Goal: Register for event/course

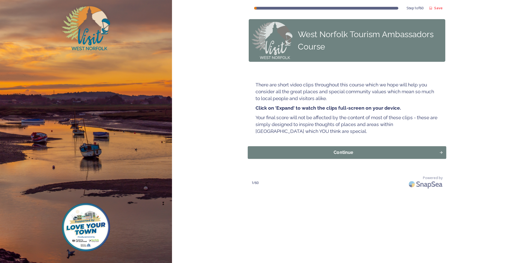
click at [339, 152] on div "Continue" at bounding box center [343, 152] width 185 height 7
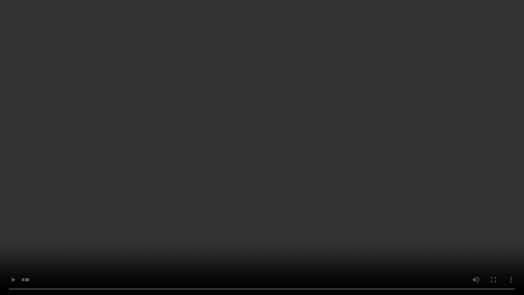
drag, startPoint x: 258, startPoint y: 155, endPoint x: 383, endPoint y: 182, distance: 127.5
click at [258, 155] on video at bounding box center [262, 147] width 524 height 295
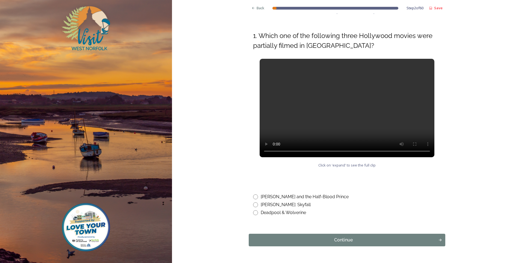
scroll to position [239, 0]
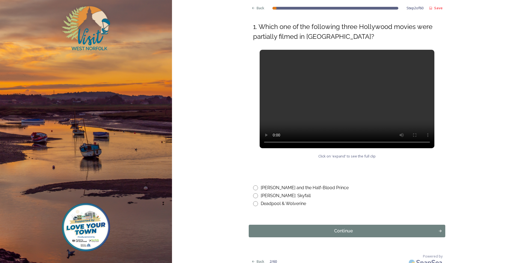
click at [255, 201] on input "radio" at bounding box center [255, 203] width 5 height 5
radio input "true"
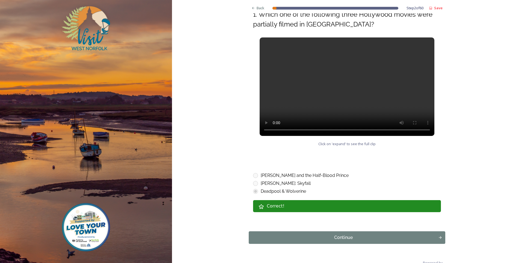
scroll to position [257, 0]
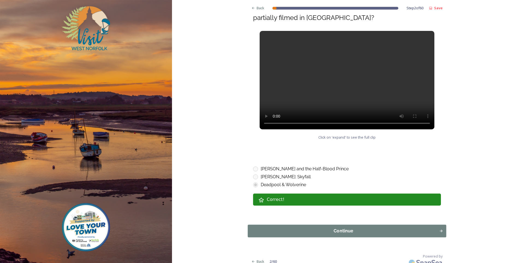
click at [344, 227] on div "Continue" at bounding box center [343, 230] width 185 height 7
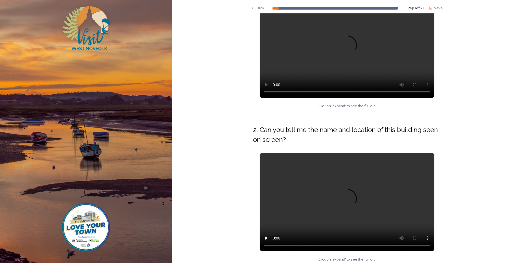
scroll to position [137, 0]
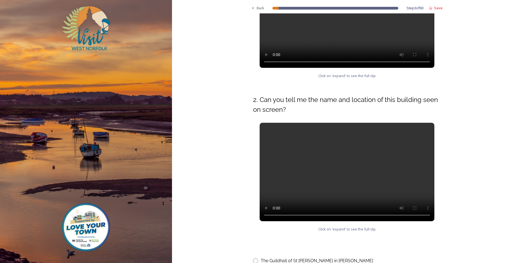
click at [499, 211] on div "Back Step 3 of 60 Save West Norfolk Tourism Ambassadors Course Did you get this…" at bounding box center [347, 102] width 350 height 478
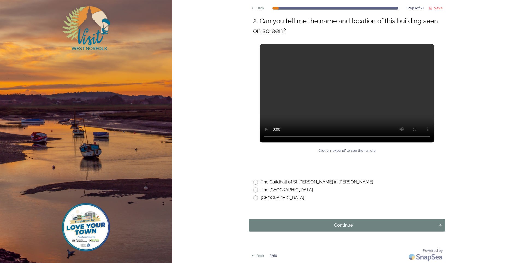
scroll to position [215, 0]
click at [253, 182] on input "radio" at bounding box center [255, 181] width 5 height 5
radio input "true"
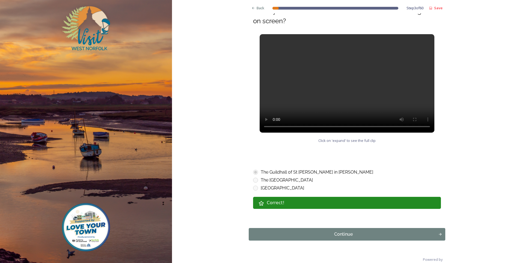
scroll to position [234, 0]
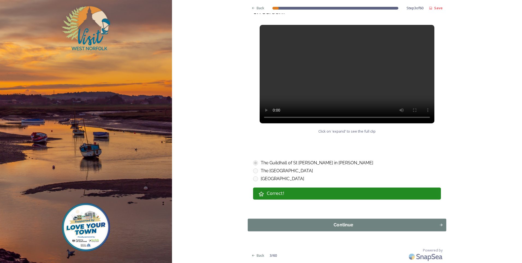
click at [345, 221] on div "Continue" at bounding box center [343, 224] width 185 height 7
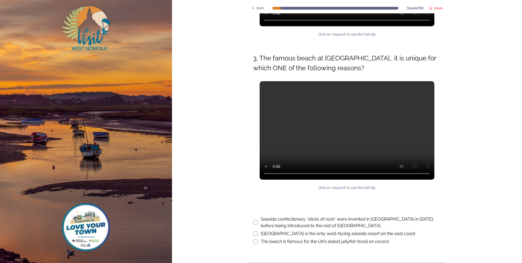
scroll to position [191, 0]
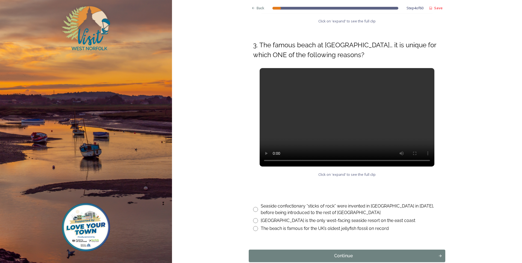
click at [254, 220] on input "radio" at bounding box center [255, 220] width 5 height 5
radio input "true"
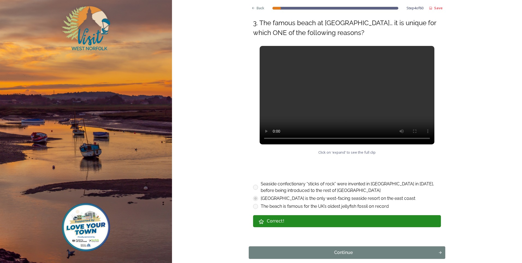
scroll to position [241, 0]
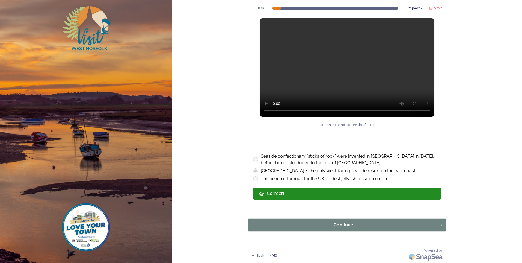
click at [338, 221] on div "Continue" at bounding box center [343, 224] width 185 height 7
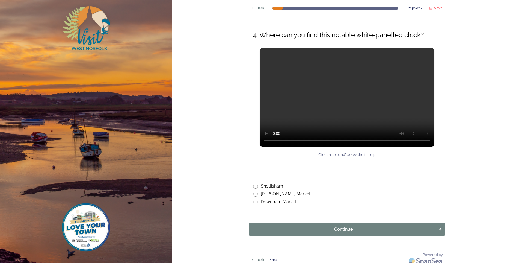
scroll to position [206, 0]
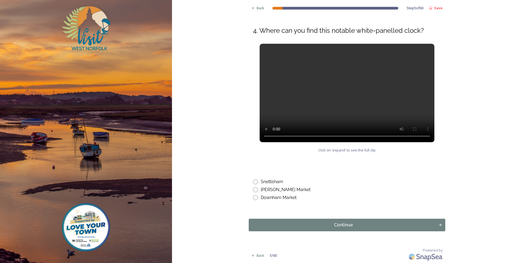
click at [253, 196] on input "radio" at bounding box center [255, 197] width 5 height 5
radio input "true"
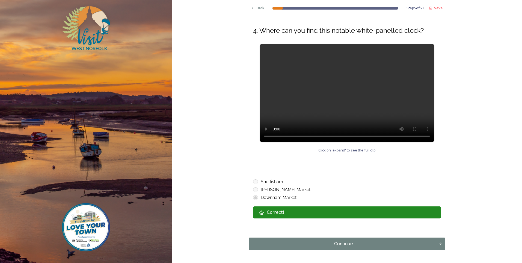
scroll to position [224, 0]
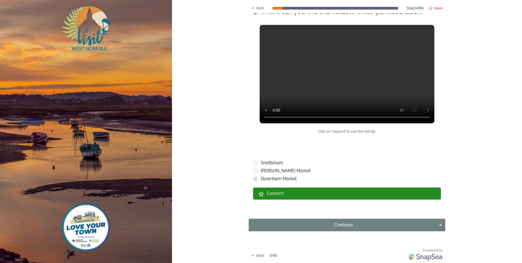
drag, startPoint x: 334, startPoint y: 229, endPoint x: 386, endPoint y: 216, distance: 52.8
click at [335, 228] on button "Continue" at bounding box center [347, 224] width 197 height 13
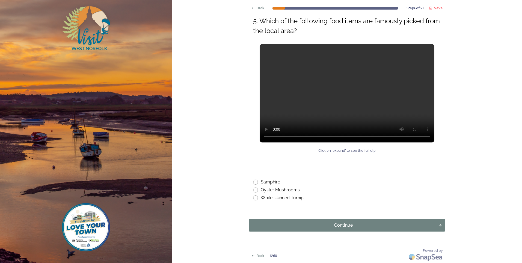
scroll to position [215, 0]
click at [253, 181] on input "radio" at bounding box center [255, 181] width 5 height 5
radio input "true"
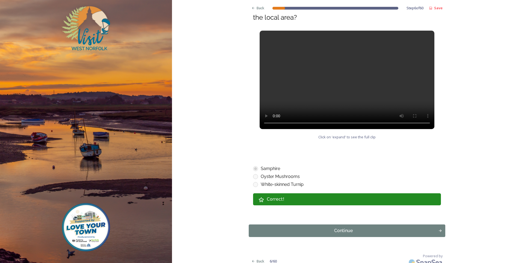
scroll to position [234, 0]
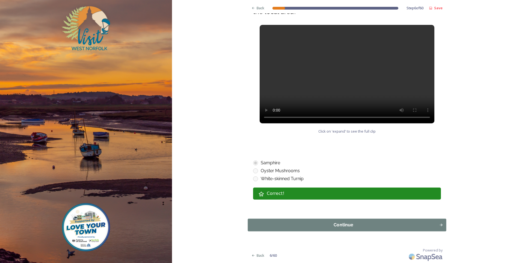
click at [348, 225] on div "Continue" at bounding box center [343, 224] width 185 height 7
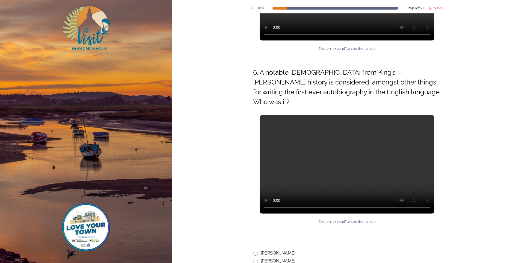
scroll to position [191, 0]
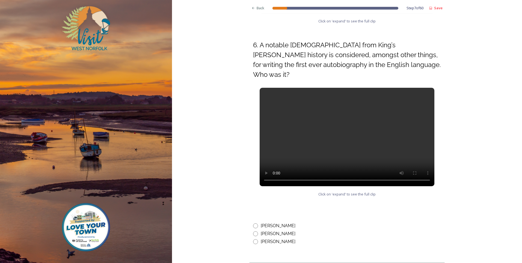
click at [254, 223] on input "radio" at bounding box center [255, 225] width 5 height 5
radio input "true"
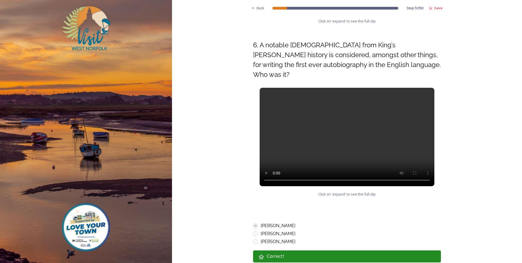
scroll to position [244, 0]
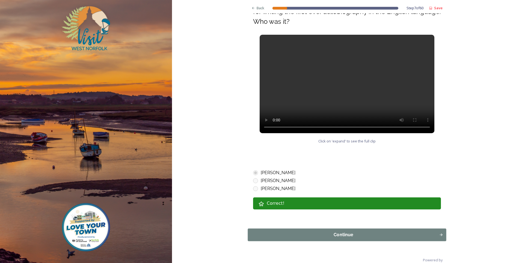
click at [356, 231] on div "Continue" at bounding box center [343, 234] width 185 height 7
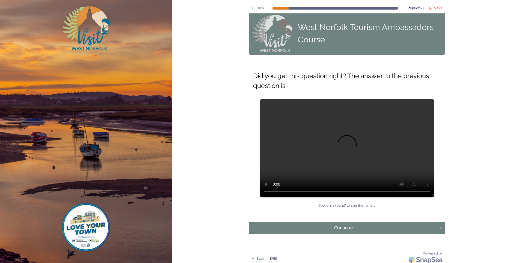
scroll to position [10, 0]
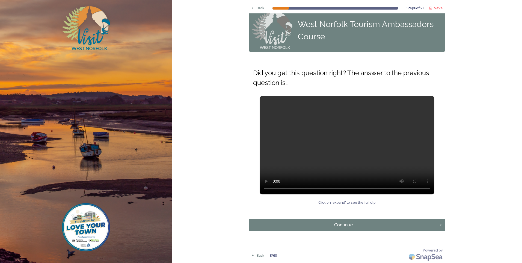
click at [350, 227] on div "Continue" at bounding box center [344, 224] width 184 height 7
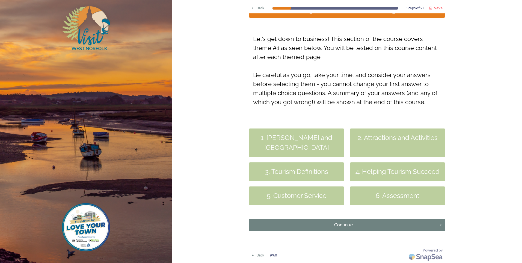
scroll to position [44, 0]
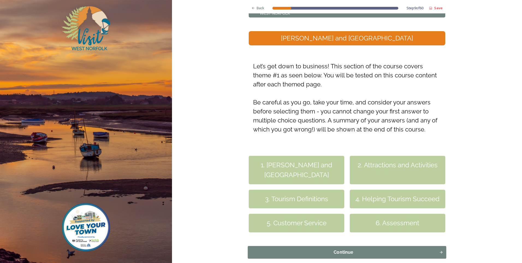
click at [350, 249] on div "Continue" at bounding box center [343, 252] width 185 height 7
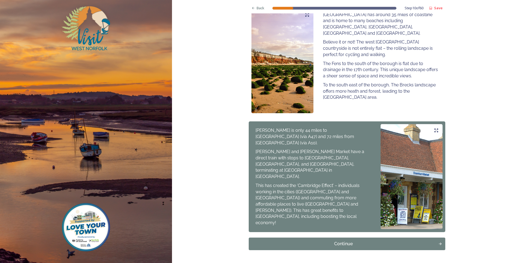
scroll to position [335, 0]
click at [341, 240] on div "Continue" at bounding box center [343, 243] width 185 height 7
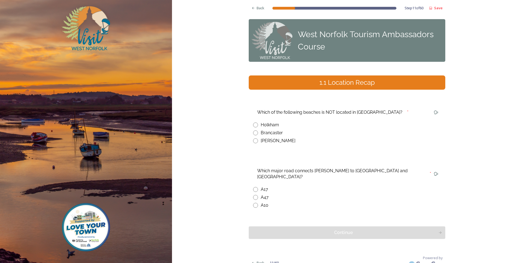
click at [253, 141] on input "radio" at bounding box center [255, 140] width 5 height 5
radio input "true"
click at [253, 203] on input "radio" at bounding box center [255, 205] width 5 height 5
radio input "true"
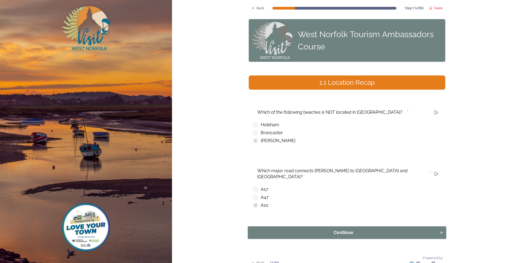
click at [356, 229] on div "Continue" at bounding box center [343, 232] width 185 height 7
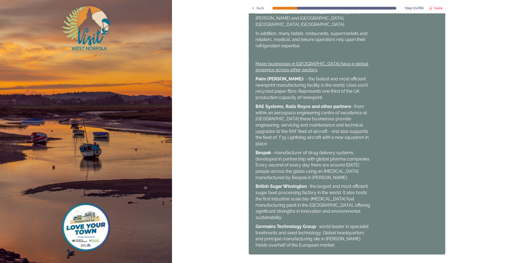
scroll to position [388, 0]
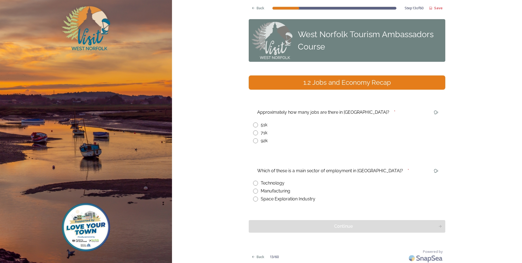
click at [253, 133] on input "radio" at bounding box center [255, 132] width 5 height 5
radio input "true"
click at [255, 192] on input "radio" at bounding box center [255, 190] width 5 height 5
radio input "true"
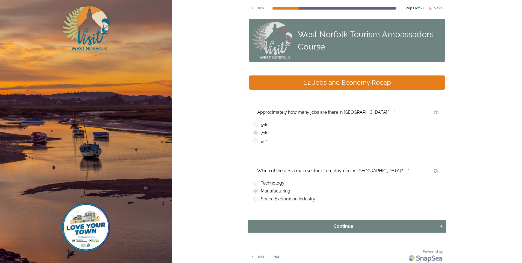
click at [363, 225] on div "Continue" at bounding box center [343, 226] width 185 height 7
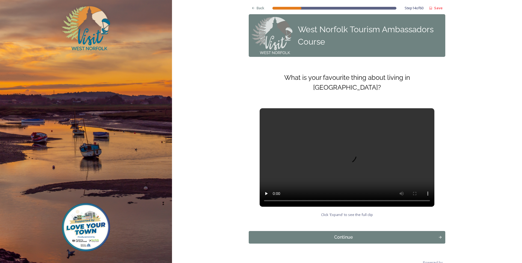
scroll to position [7, 0]
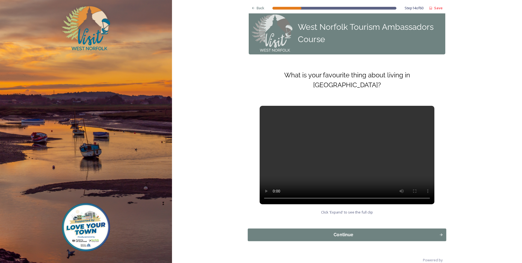
click at [364, 228] on button "Continue" at bounding box center [347, 234] width 199 height 13
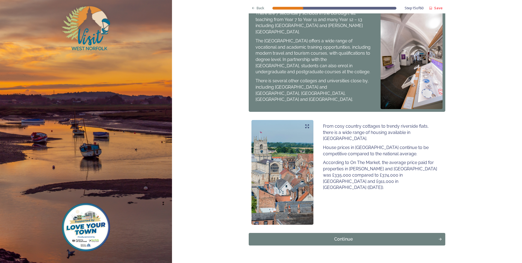
scroll to position [267, 0]
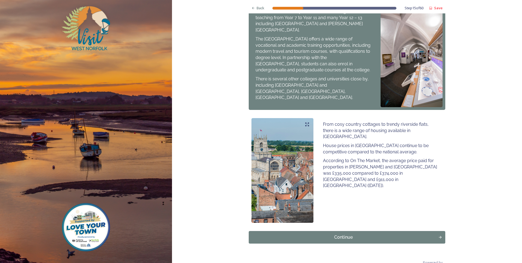
drag, startPoint x: 333, startPoint y: 225, endPoint x: 346, endPoint y: 225, distance: 13.1
click at [335, 234] on div "Continue" at bounding box center [344, 237] width 184 height 7
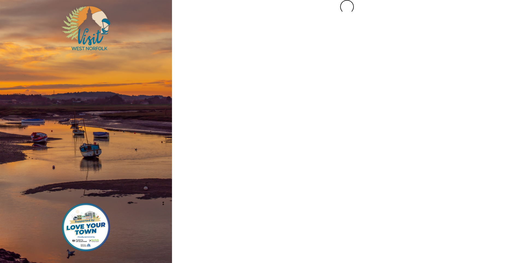
scroll to position [0, 0]
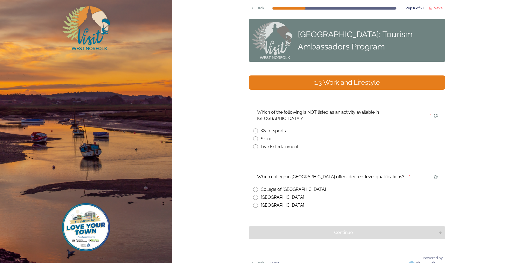
click at [254, 136] on input "radio" at bounding box center [255, 138] width 5 height 5
radio input "true"
click at [253, 187] on input "radio" at bounding box center [255, 189] width 5 height 5
radio input "true"
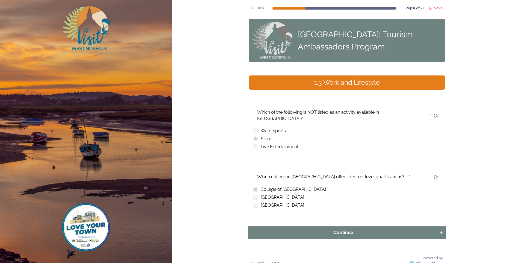
click at [370, 229] on div "Continue" at bounding box center [343, 232] width 185 height 7
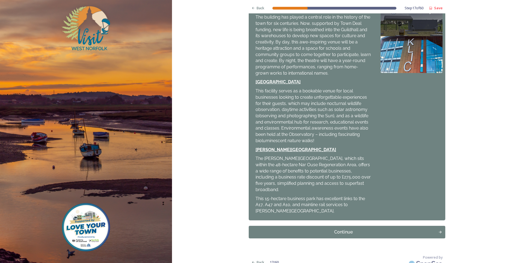
scroll to position [138, 0]
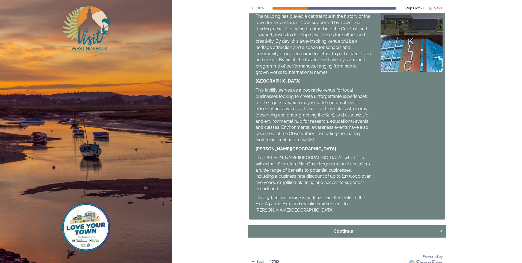
click at [393, 229] on button "Continue" at bounding box center [347, 231] width 199 height 13
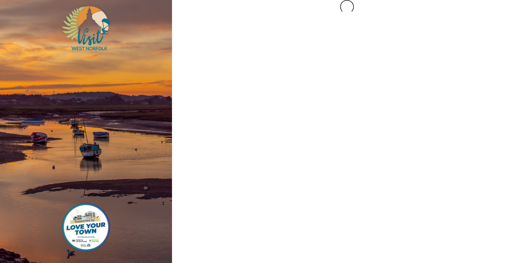
scroll to position [0, 0]
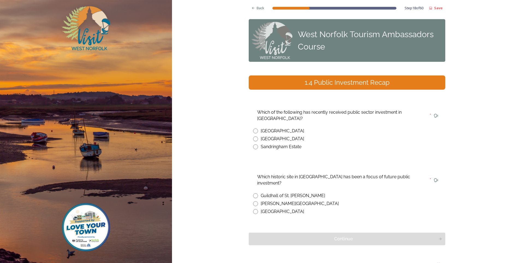
click at [253, 131] on input "radio" at bounding box center [255, 130] width 5 height 5
radio input "true"
click at [254, 193] on input "radio" at bounding box center [255, 195] width 5 height 5
radio input "true"
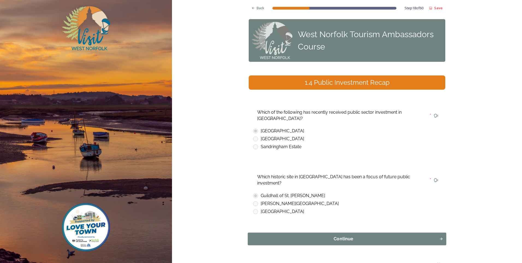
click at [350, 235] on div "Continue" at bounding box center [343, 238] width 185 height 7
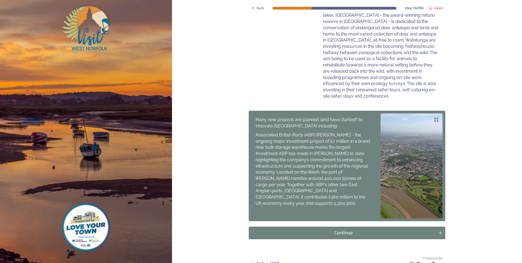
scroll to position [209, 0]
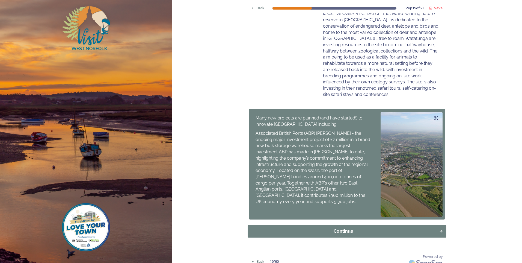
click at [346, 228] on div "Continue" at bounding box center [343, 231] width 185 height 7
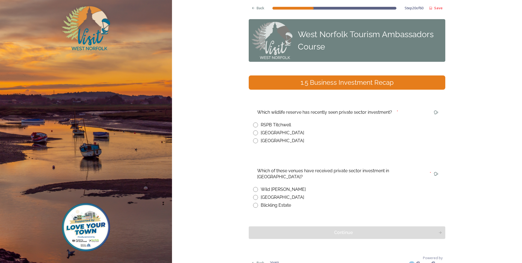
click at [255, 133] on input "radio" at bounding box center [255, 132] width 5 height 5
radio input "true"
click at [254, 187] on input "radio" at bounding box center [255, 189] width 5 height 5
radio input "true"
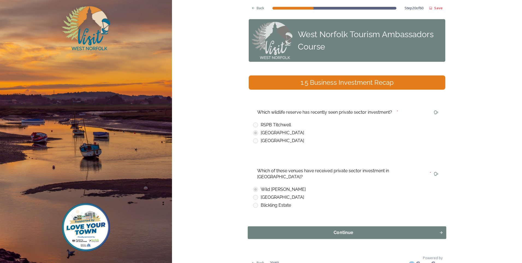
click at [352, 229] on div "Continue" at bounding box center [343, 232] width 185 height 7
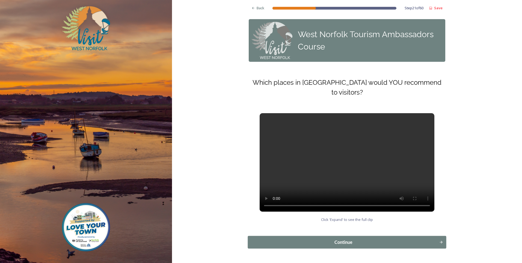
click at [406, 243] on div "Continue" at bounding box center [343, 242] width 185 height 7
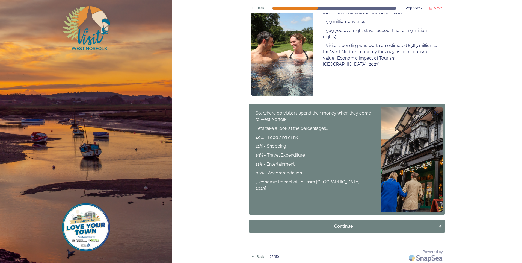
scroll to position [116, 0]
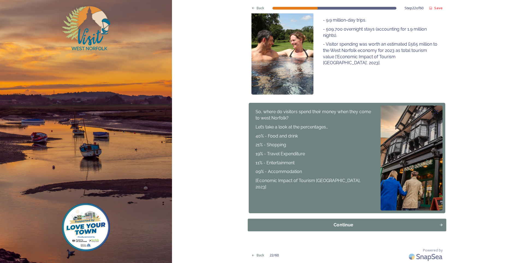
click at [392, 226] on div "Continue" at bounding box center [343, 224] width 185 height 7
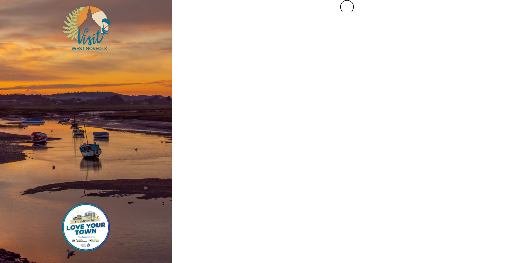
scroll to position [0, 0]
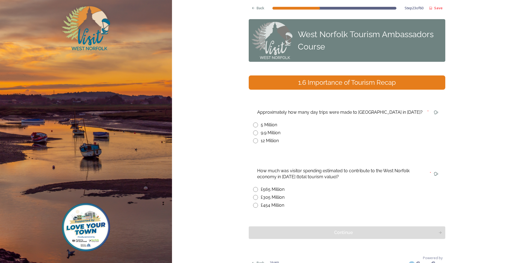
click at [253, 132] on input "radio" at bounding box center [255, 132] width 5 height 5
radio input "true"
click at [253, 188] on input "radio" at bounding box center [255, 189] width 5 height 5
radio input "true"
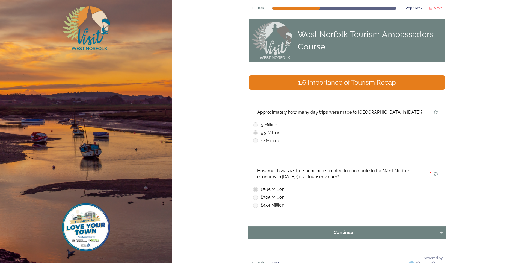
click at [390, 230] on div "Continue" at bounding box center [343, 232] width 185 height 7
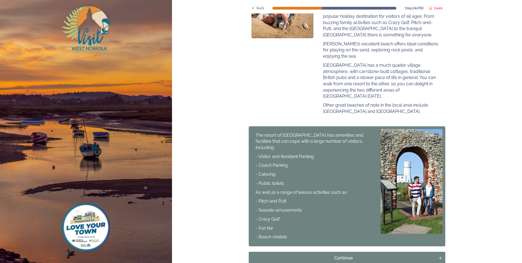
scroll to position [193, 0]
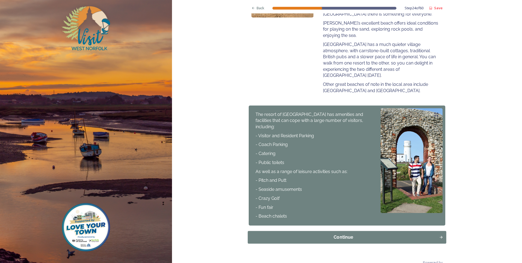
click at [323, 234] on div "Continue" at bounding box center [343, 237] width 185 height 7
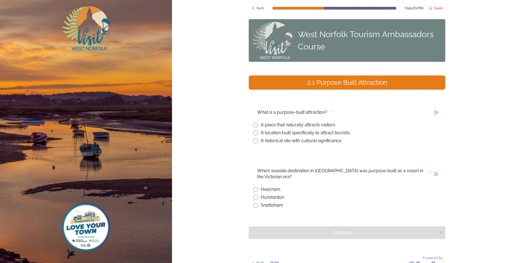
click at [253, 132] on input "radio" at bounding box center [255, 132] width 5 height 5
radio input "true"
click at [254, 197] on input "radio" at bounding box center [255, 197] width 5 height 5
radio input "true"
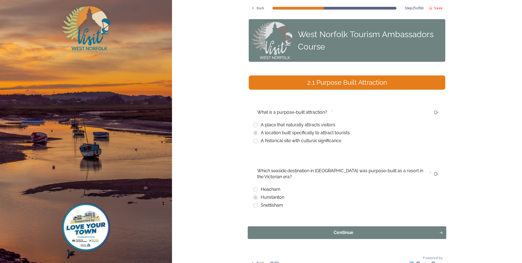
click at [356, 232] on div "Continue" at bounding box center [343, 232] width 185 height 7
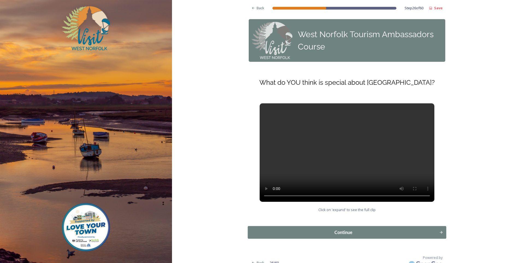
click at [359, 230] on div "Continue" at bounding box center [343, 232] width 185 height 7
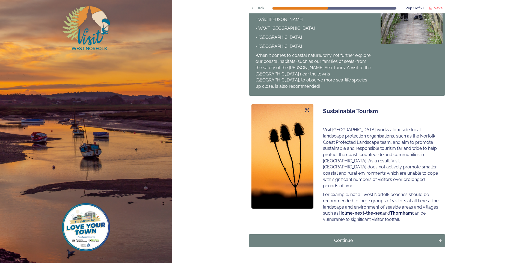
scroll to position [285, 0]
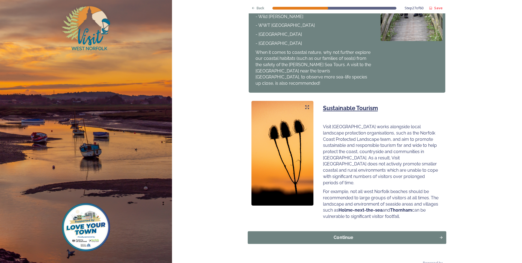
click at [336, 234] on div "Continue" at bounding box center [343, 237] width 185 height 7
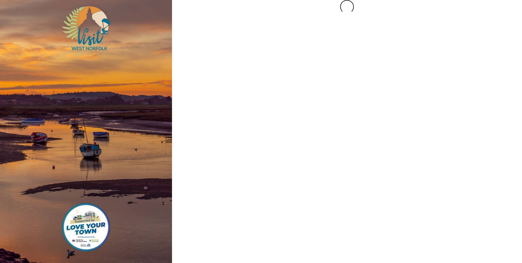
scroll to position [0, 0]
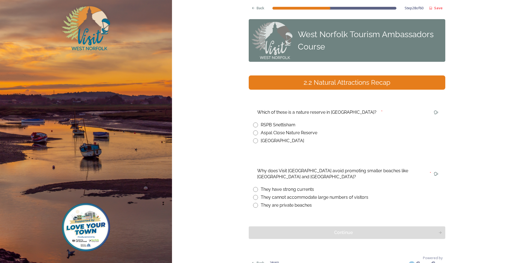
click at [253, 126] on input "radio" at bounding box center [255, 124] width 5 height 5
radio input "true"
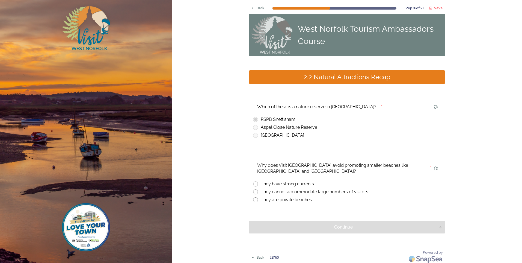
scroll to position [8, 0]
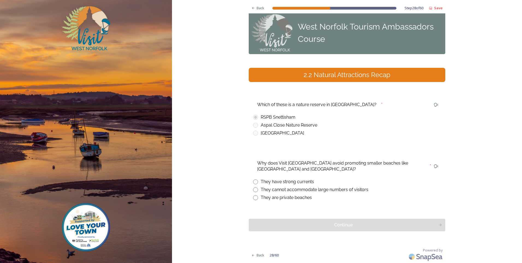
click at [253, 189] on input "radio" at bounding box center [255, 189] width 5 height 5
radio input "true"
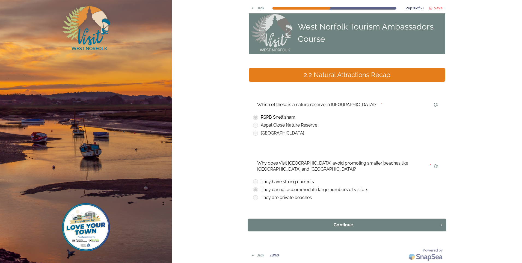
click at [349, 225] on div "Continue" at bounding box center [343, 224] width 185 height 7
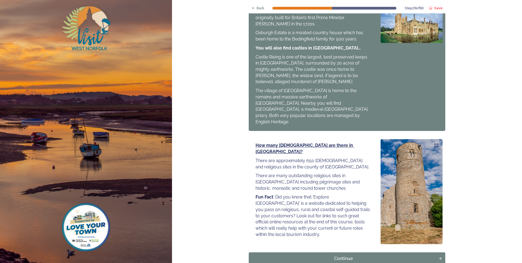
scroll to position [556, 0]
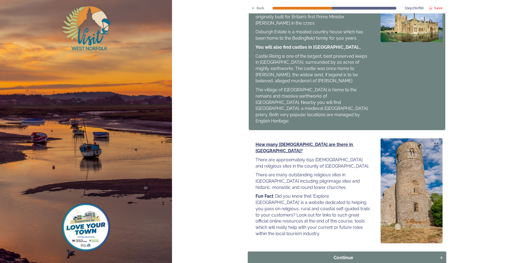
click at [328, 254] on div "Continue" at bounding box center [343, 257] width 185 height 7
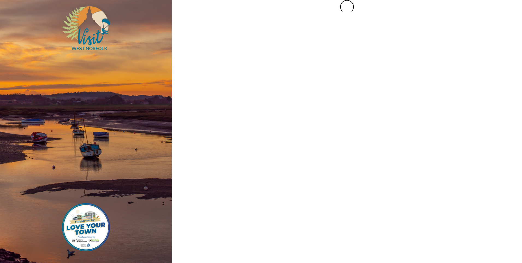
scroll to position [0, 0]
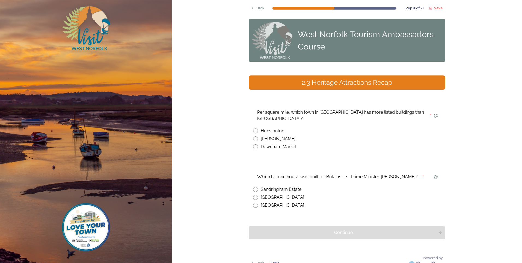
click at [255, 136] on input "radio" at bounding box center [255, 138] width 5 height 5
radio input "true"
click at [254, 203] on input "radio" at bounding box center [255, 205] width 5 height 5
radio input "true"
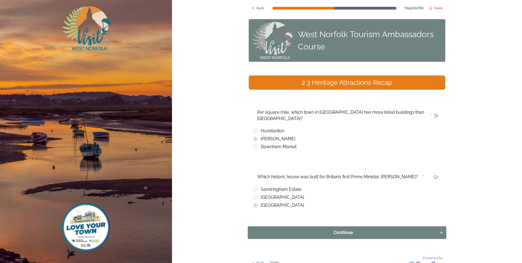
click at [343, 229] on div "Continue" at bounding box center [343, 232] width 185 height 7
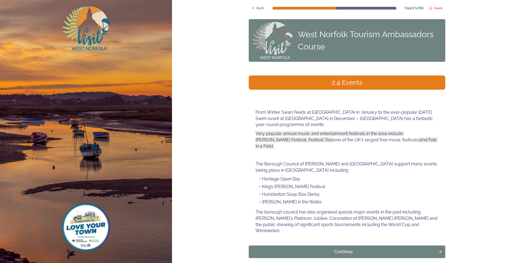
scroll to position [14, 0]
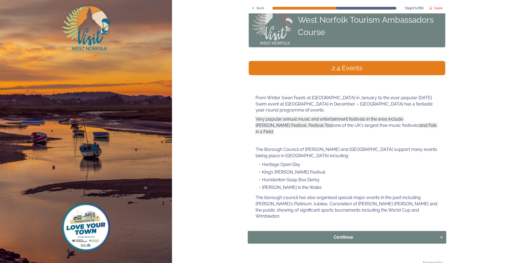
click at [351, 234] on div "Continue" at bounding box center [343, 237] width 185 height 7
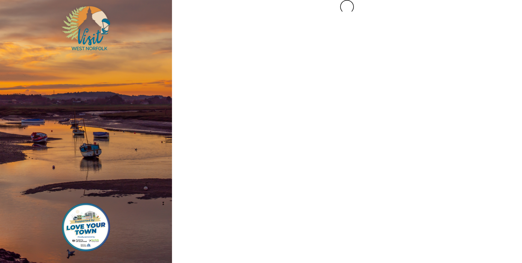
scroll to position [0, 0]
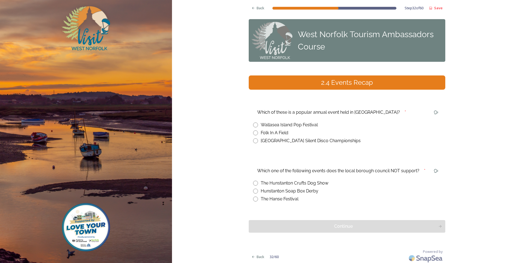
click at [253, 132] on input "radio" at bounding box center [255, 132] width 5 height 5
radio input "true"
click at [253, 184] on input "radio" at bounding box center [255, 182] width 5 height 5
radio input "true"
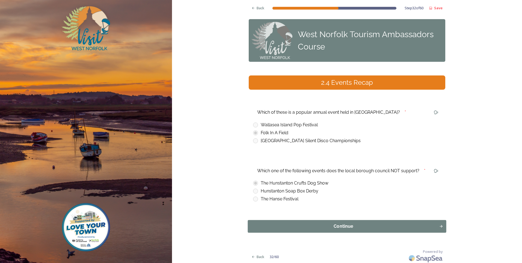
click at [357, 226] on div "Continue" at bounding box center [343, 226] width 185 height 7
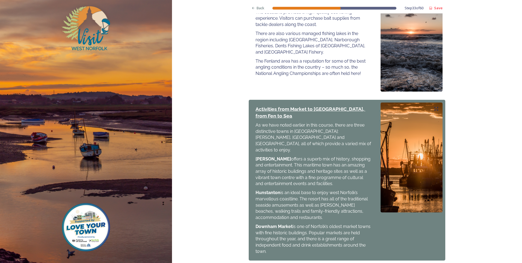
scroll to position [508, 0]
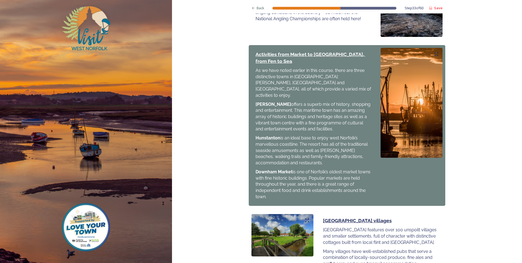
drag, startPoint x: 345, startPoint y: 252, endPoint x: 401, endPoint y: 233, distance: 58.7
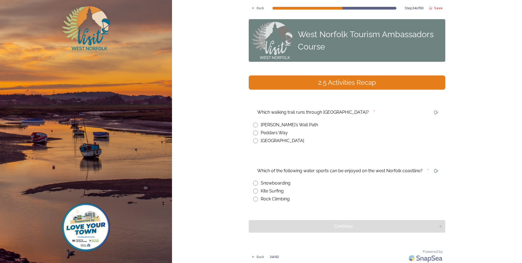
click at [253, 133] on input "radio" at bounding box center [255, 132] width 5 height 5
radio input "true"
click at [255, 190] on input "radio" at bounding box center [255, 190] width 5 height 5
radio input "true"
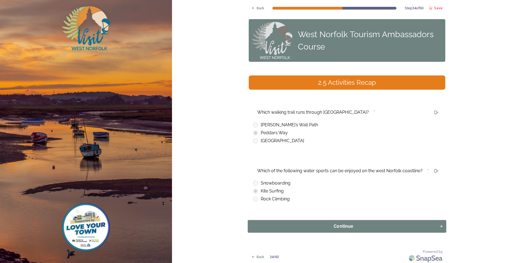
click at [345, 230] on button "Continue" at bounding box center [347, 226] width 199 height 13
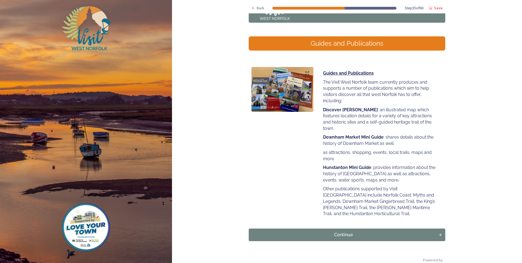
scroll to position [40, 0]
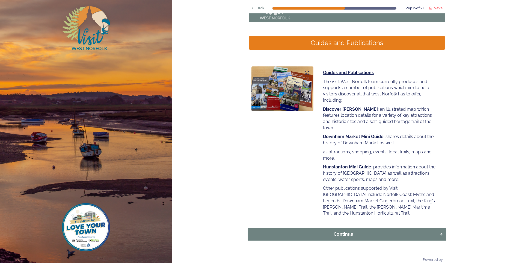
click at [335, 228] on button "Continue" at bounding box center [347, 234] width 199 height 13
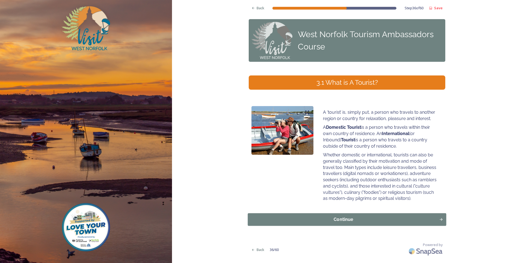
click at [339, 215] on button "Continue" at bounding box center [347, 219] width 199 height 13
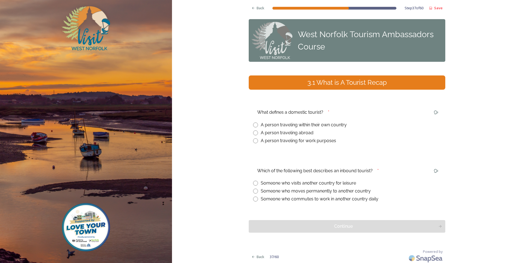
click at [254, 125] on input "radio" at bounding box center [255, 124] width 5 height 5
radio input "true"
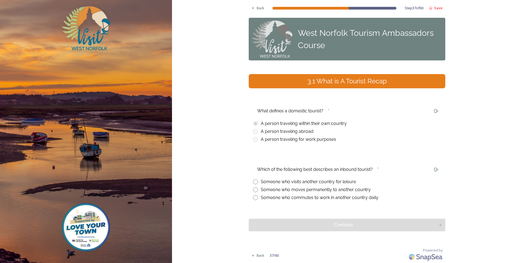
click at [254, 182] on input "radio" at bounding box center [255, 181] width 5 height 5
radio input "true"
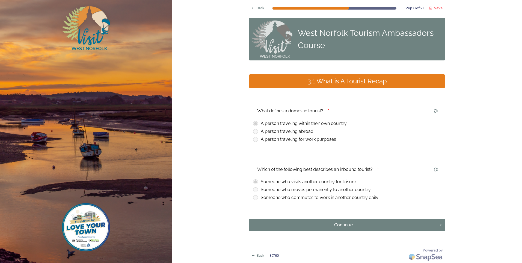
click at [364, 223] on div "Continue" at bounding box center [344, 224] width 184 height 7
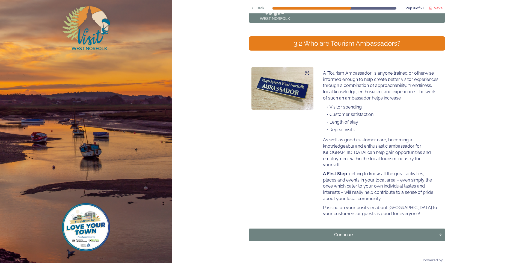
scroll to position [49, 0]
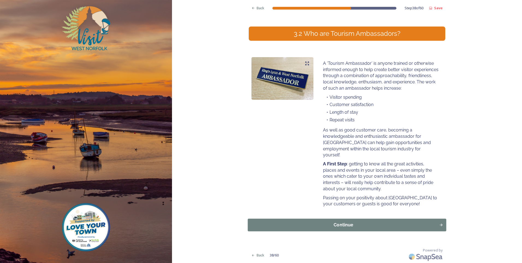
click at [315, 225] on div "Continue" at bounding box center [343, 224] width 185 height 7
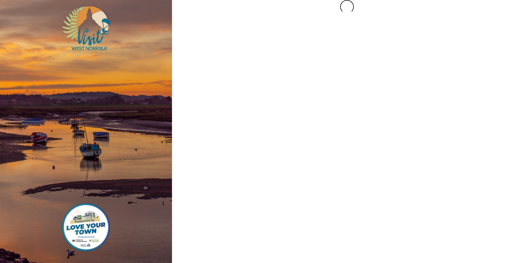
scroll to position [0, 0]
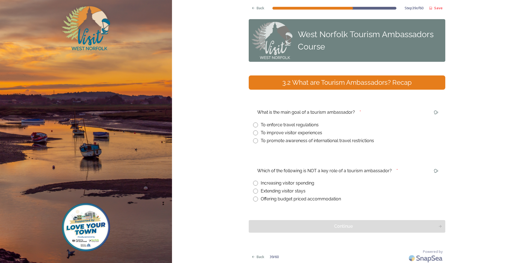
click at [254, 134] on input "radio" at bounding box center [255, 132] width 5 height 5
radio input "true"
click at [254, 197] on input "radio" at bounding box center [255, 198] width 5 height 5
radio input "true"
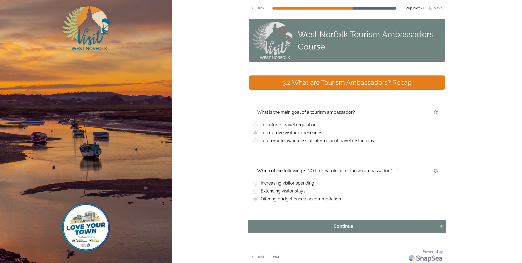
click at [357, 226] on div "Continue" at bounding box center [343, 226] width 185 height 7
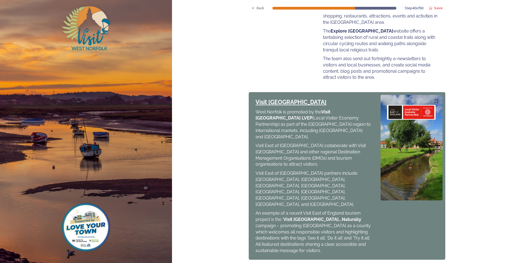
scroll to position [224, 0]
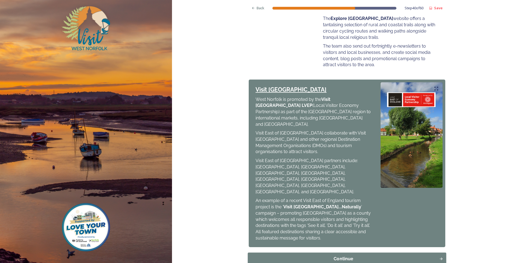
click at [328, 255] on div "Continue" at bounding box center [343, 258] width 185 height 7
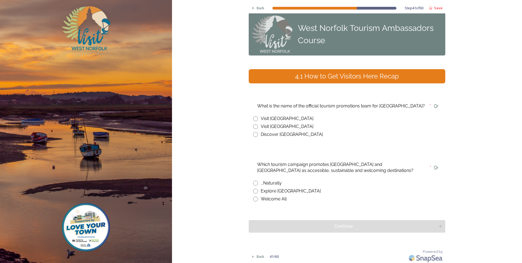
scroll to position [8, 0]
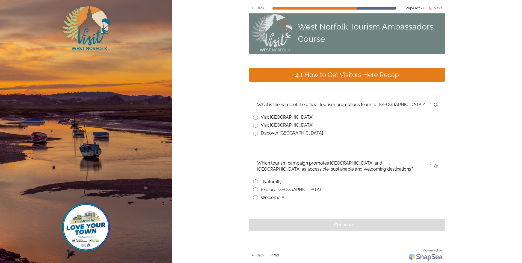
click at [253, 124] on input "radio" at bounding box center [255, 125] width 5 height 5
radio input "true"
drag, startPoint x: 255, startPoint y: 182, endPoint x: 258, endPoint y: 182, distance: 3.0
click at [255, 182] on input "radio" at bounding box center [255, 181] width 5 height 5
radio input "true"
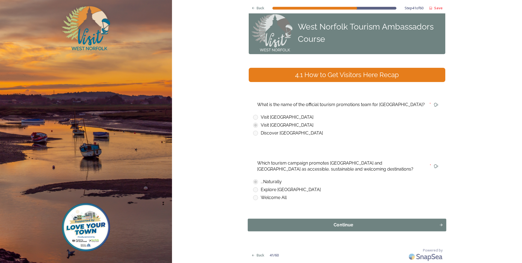
click at [334, 222] on div "Continue" at bounding box center [343, 224] width 185 height 7
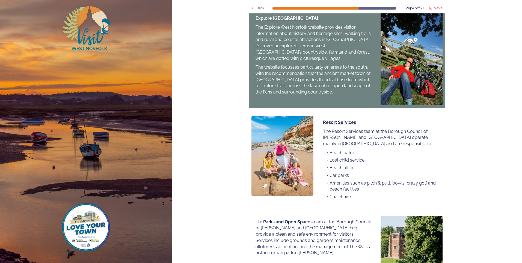
scroll to position [327, 0]
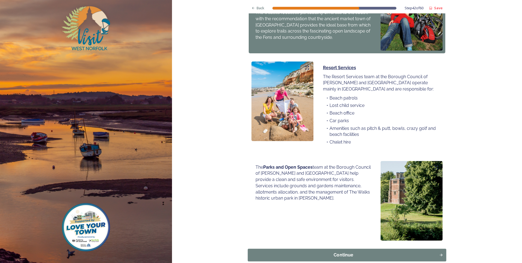
click at [337, 251] on div "Continue" at bounding box center [343, 254] width 185 height 7
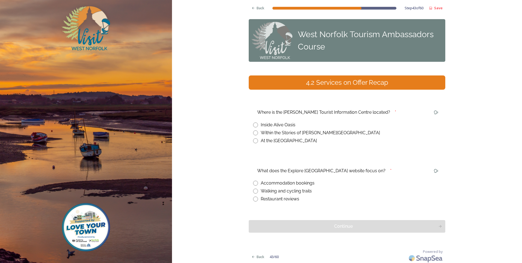
click at [254, 134] on input "radio" at bounding box center [255, 132] width 5 height 5
radio input "true"
click at [253, 190] on input "radio" at bounding box center [255, 190] width 5 height 5
radio input "true"
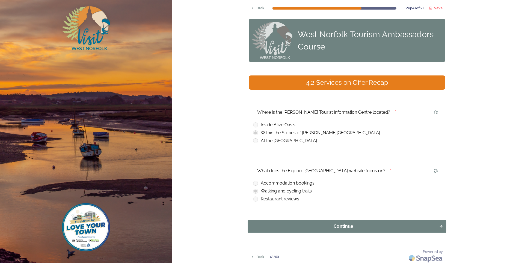
click at [346, 225] on div "Continue" at bounding box center [343, 226] width 185 height 7
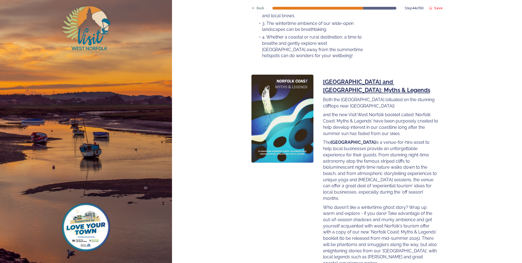
scroll to position [561, 0]
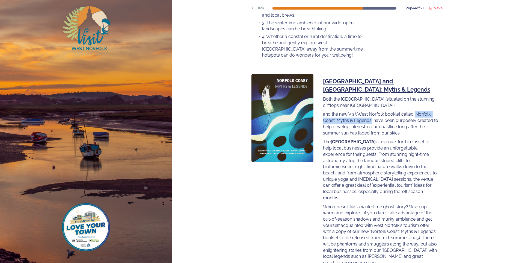
drag, startPoint x: 413, startPoint y: 95, endPoint x: 371, endPoint y: 103, distance: 43.6
click at [371, 111] on p "and the new Visit West Norfolk booklet called 'Norfolk Coast: Myths & Legends' …" at bounding box center [381, 123] width 116 height 25
copy p "'Norfolk Coast: Myths & Legends'"
drag, startPoint x: 347, startPoint y: 94, endPoint x: 399, endPoint y: 93, distance: 52.2
click at [399, 111] on p "and the new Visit West Norfolk booklet called 'Norfolk Coast: Myths & Legends' …" at bounding box center [381, 123] width 116 height 25
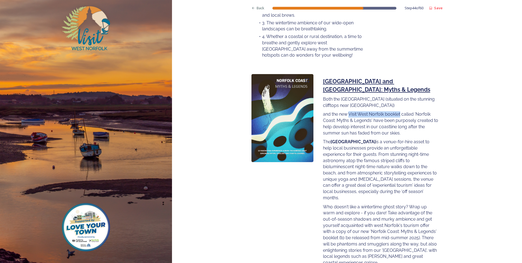
copy p "Visit [GEOGRAPHIC_DATA] booklet"
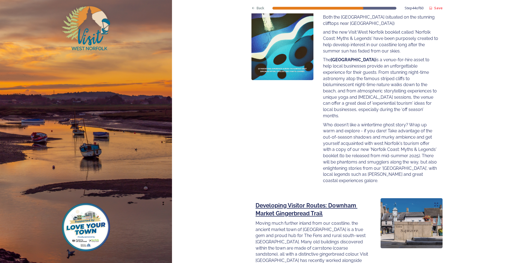
scroll to position [697, 0]
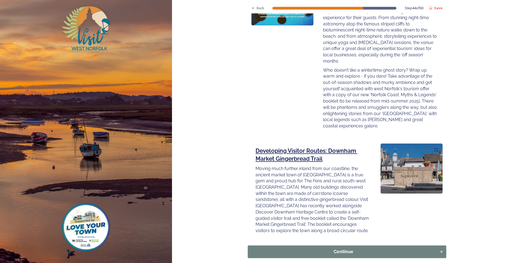
click at [359, 248] on div "Continue" at bounding box center [343, 251] width 185 height 7
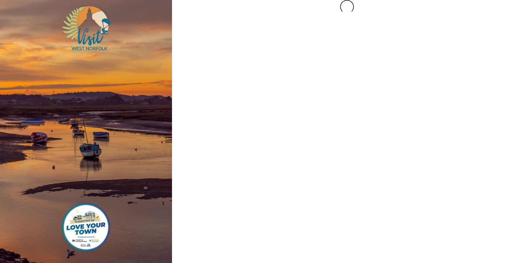
scroll to position [0, 0]
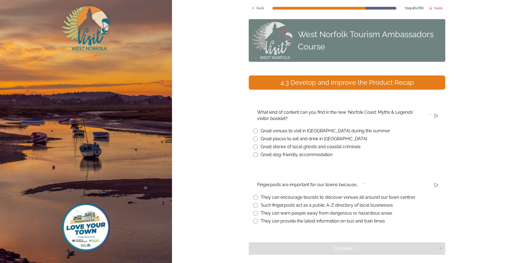
click at [253, 146] on input "radio" at bounding box center [255, 146] width 5 height 5
radio input "true"
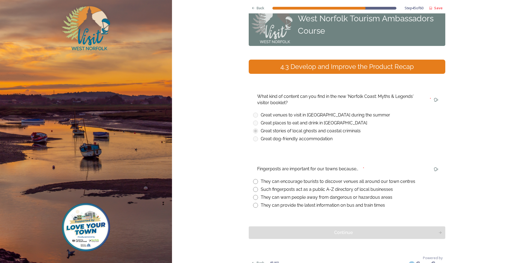
scroll to position [23, 0]
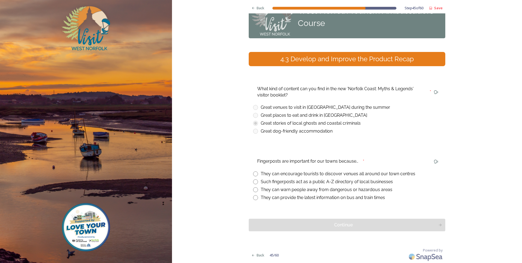
click at [253, 174] on input "radio" at bounding box center [255, 173] width 5 height 5
radio input "true"
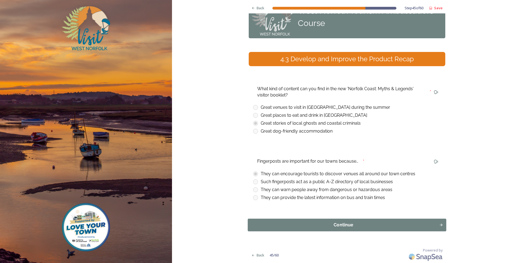
click at [357, 221] on button "Continue" at bounding box center [347, 224] width 199 height 13
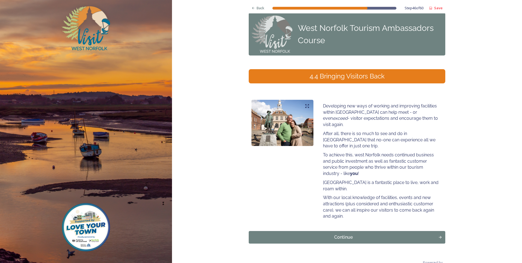
scroll to position [12, 0]
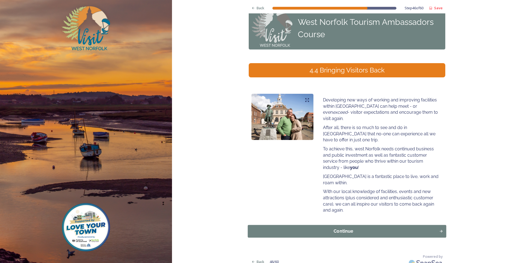
click at [354, 228] on div "Continue" at bounding box center [343, 231] width 185 height 7
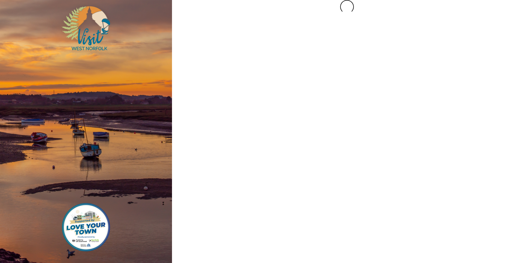
scroll to position [0, 0]
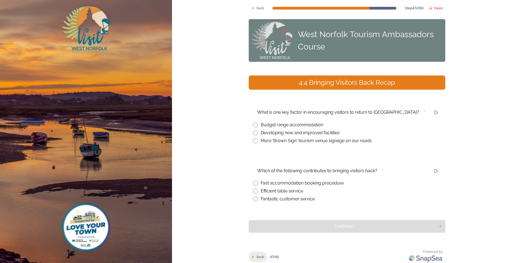
click at [261, 257] on span "Back" at bounding box center [261, 256] width 8 height 5
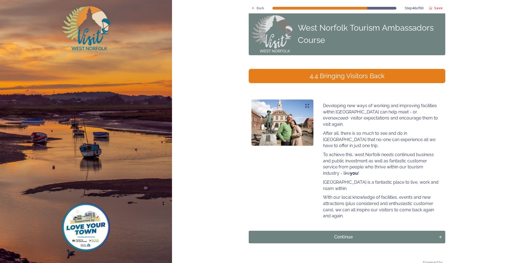
scroll to position [12, 0]
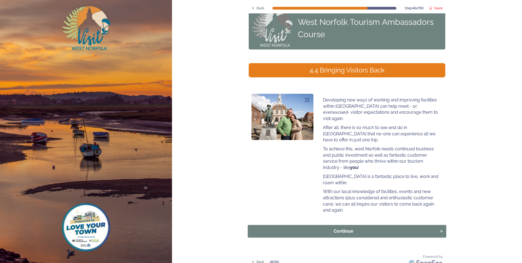
click at [336, 228] on div "Continue" at bounding box center [343, 231] width 185 height 7
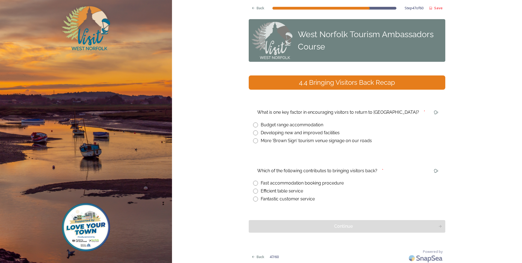
click at [253, 132] on input "radio" at bounding box center [255, 132] width 5 height 5
radio input "true"
click at [253, 199] on input "radio" at bounding box center [255, 198] width 5 height 5
radio input "true"
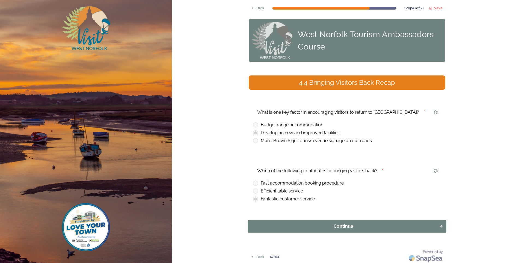
click at [340, 224] on div "Continue" at bounding box center [343, 226] width 185 height 7
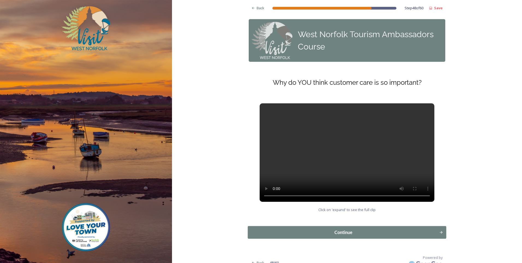
click at [329, 234] on div "Continue" at bounding box center [343, 232] width 185 height 7
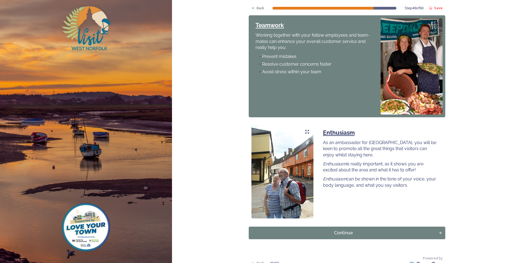
scroll to position [411, 0]
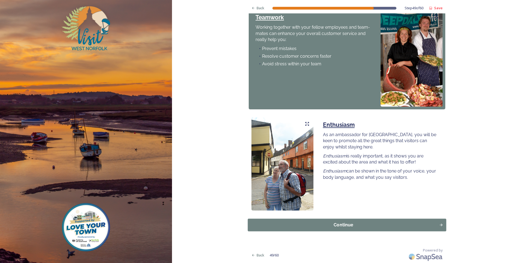
click at [343, 227] on div "Continue" at bounding box center [343, 224] width 185 height 7
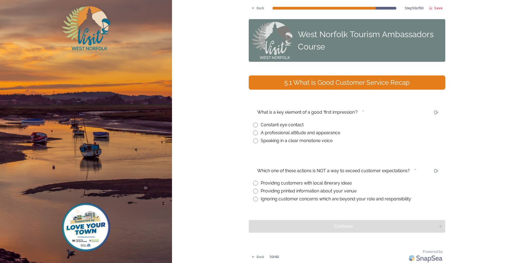
click at [253, 133] on input "radio" at bounding box center [255, 132] width 5 height 5
radio input "true"
click at [255, 199] on input "radio" at bounding box center [255, 198] width 5 height 5
radio input "true"
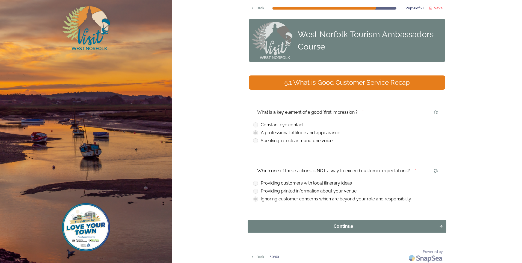
click at [353, 224] on div "Continue" at bounding box center [343, 226] width 185 height 7
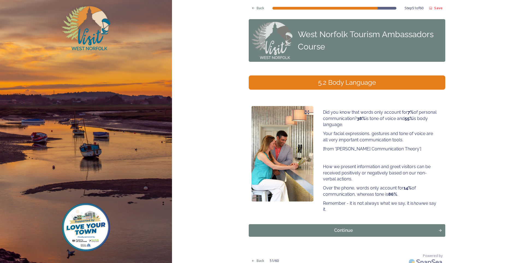
scroll to position [5, 0]
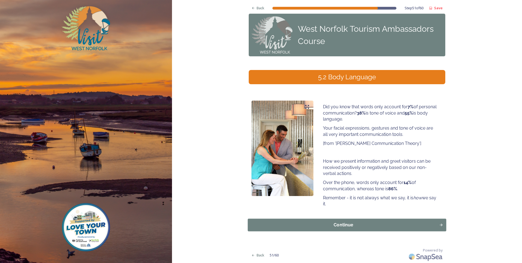
click at [351, 222] on div "Continue" at bounding box center [343, 224] width 185 height 7
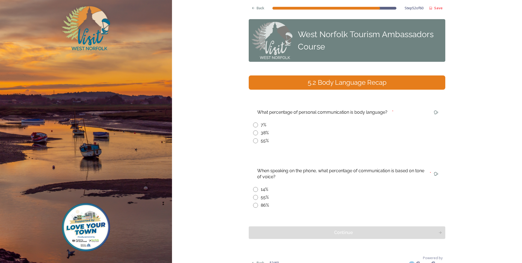
click at [257, 139] on div "55%" at bounding box center [347, 140] width 188 height 7
radio input "true"
click at [254, 206] on input "radio" at bounding box center [255, 205] width 5 height 5
radio input "true"
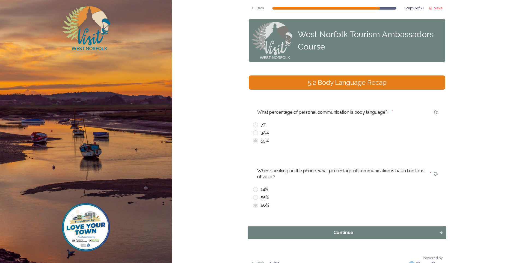
click at [354, 234] on div "Continue" at bounding box center [343, 232] width 185 height 7
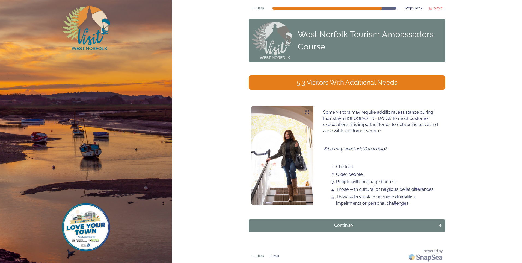
scroll to position [1, 0]
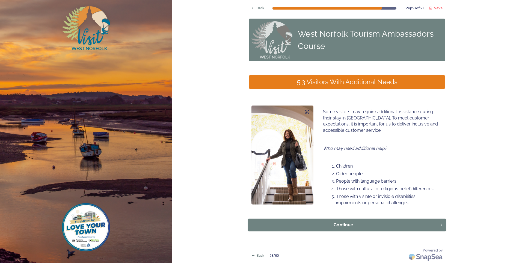
click at [337, 225] on div "Continue" at bounding box center [343, 224] width 185 height 7
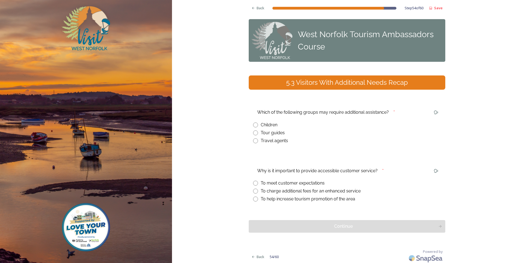
click at [253, 125] on input "radio" at bounding box center [255, 124] width 5 height 5
radio input "true"
click at [253, 181] on input "radio" at bounding box center [255, 182] width 5 height 5
radio input "true"
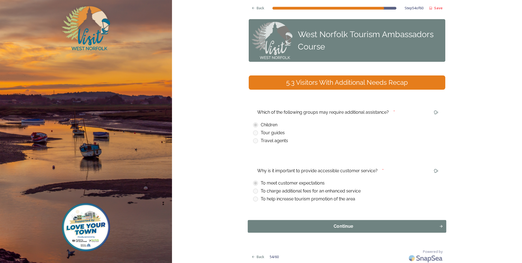
click at [357, 227] on div "Continue" at bounding box center [343, 226] width 185 height 7
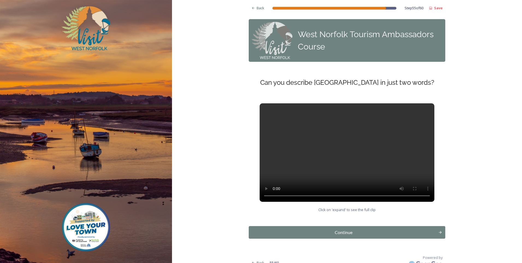
drag, startPoint x: 344, startPoint y: 230, endPoint x: 420, endPoint y: 230, distance: 75.9
click at [344, 230] on div "Continue" at bounding box center [344, 232] width 184 height 7
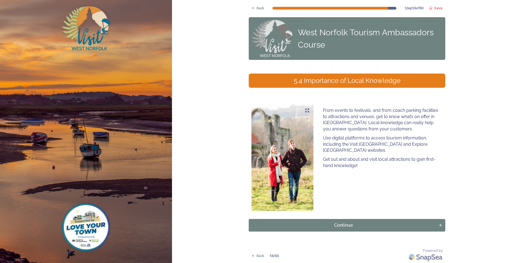
scroll to position [2, 0]
click at [361, 224] on div "Continue" at bounding box center [343, 224] width 185 height 7
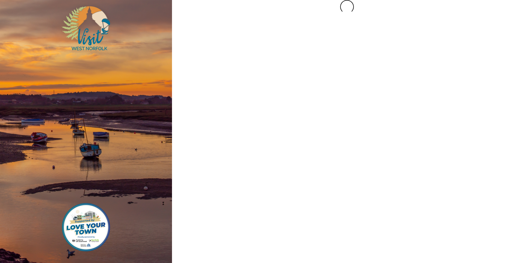
scroll to position [0, 0]
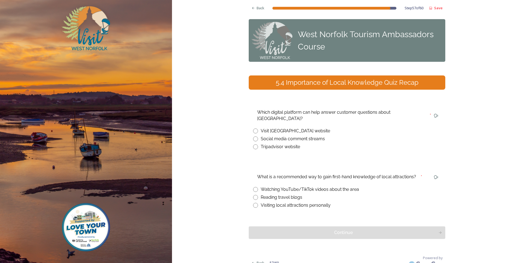
click at [253, 128] on input "radio" at bounding box center [255, 130] width 5 height 5
radio input "true"
click at [254, 203] on input "radio" at bounding box center [255, 205] width 5 height 5
radio input "true"
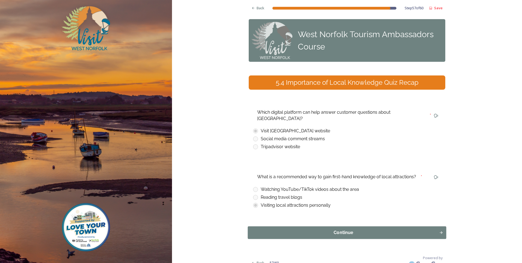
click at [339, 226] on button "Continue" at bounding box center [347, 232] width 199 height 13
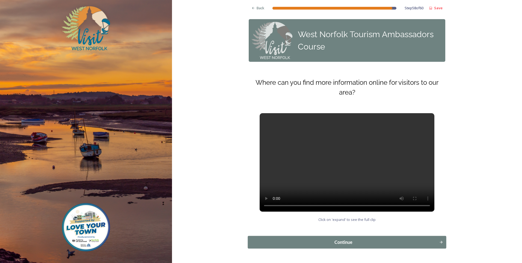
click at [348, 239] on div "Continue" at bounding box center [343, 242] width 185 height 7
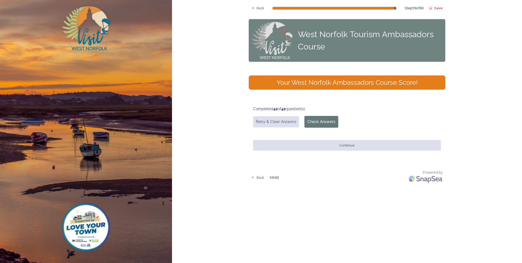
click at [329, 122] on button "Check Answers" at bounding box center [321, 122] width 34 height 12
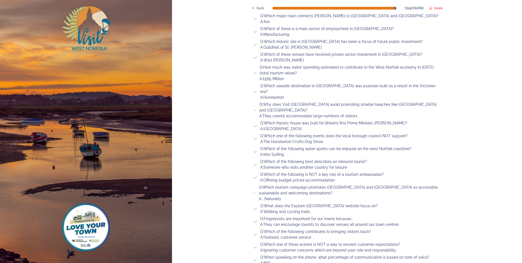
scroll to position [495, 0]
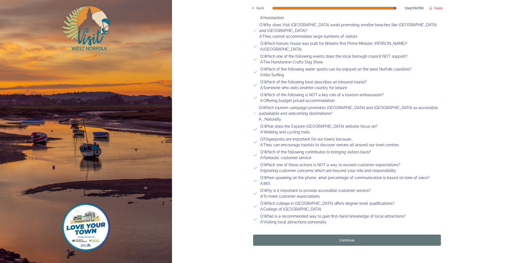
click at [353, 234] on button "Continue" at bounding box center [347, 239] width 188 height 11
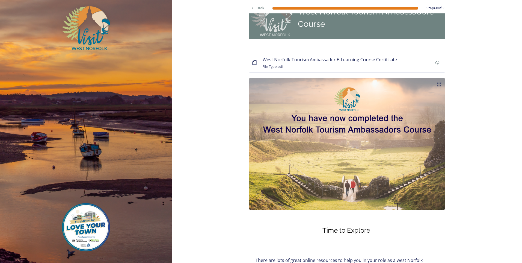
scroll to position [0, 0]
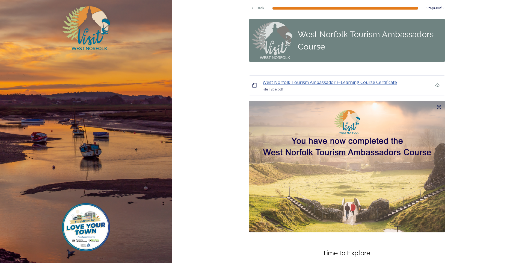
click at [330, 82] on span "West Norfolk Tourism Ambassador E-Learning Course Certificate" at bounding box center [330, 82] width 134 height 6
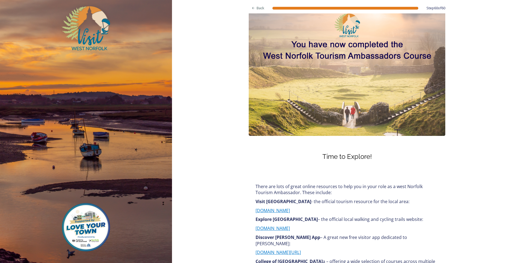
scroll to position [163, 0]
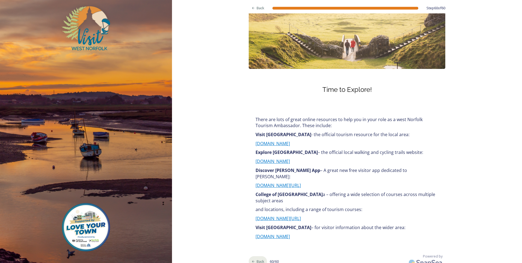
click at [257, 259] on span "Back" at bounding box center [261, 261] width 8 height 5
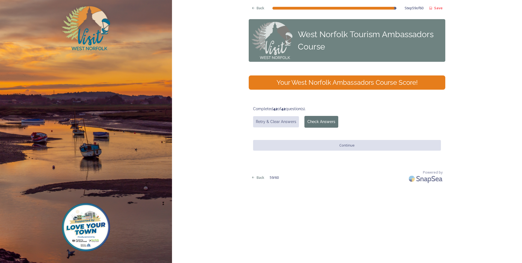
click at [322, 121] on button "Check Answers" at bounding box center [321, 122] width 34 height 12
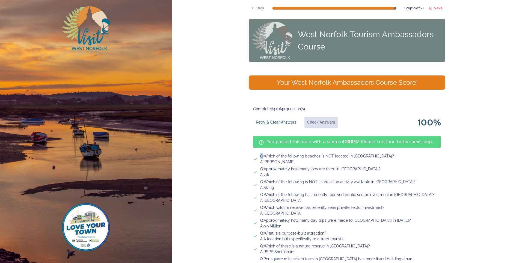
click at [260, 157] on div "Q: Which of the following beaches is NOT located in [GEOGRAPHIC_DATA]? A: [PERS…" at bounding box center [347, 158] width 188 height 11
drag, startPoint x: 260, startPoint y: 157, endPoint x: 258, endPoint y: 155, distance: 3.0
click at [260, 155] on div "Q: Which of the following beaches is NOT located in [GEOGRAPHIC_DATA]? A: [PERS…" at bounding box center [327, 158] width 134 height 11
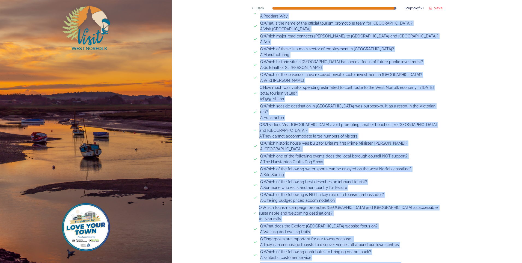
scroll to position [495, 0]
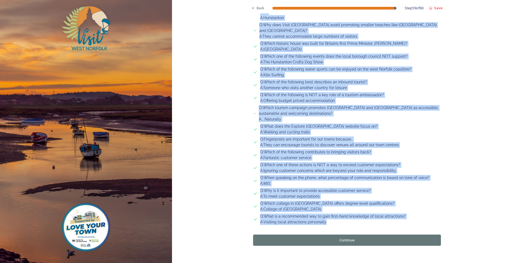
drag, startPoint x: 259, startPoint y: 155, endPoint x: 394, endPoint y: 209, distance: 145.1
copy div "Q: Which of the following beaches is NOT located in [GEOGRAPHIC_DATA]? A: [PERS…"
click at [356, 234] on button "Continue" at bounding box center [347, 239] width 188 height 11
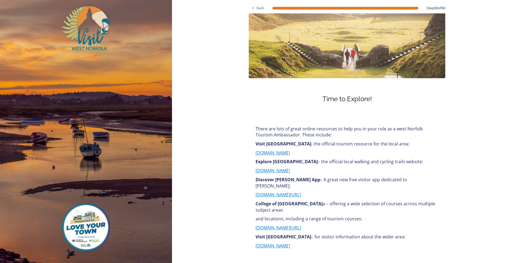
scroll to position [163, 0]
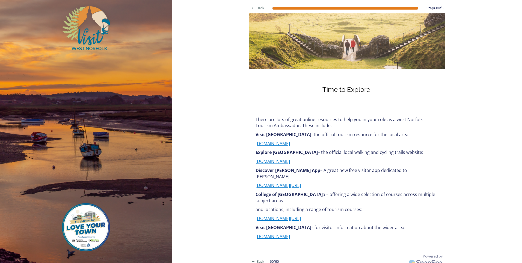
drag, startPoint x: 306, startPoint y: 230, endPoint x: 262, endPoint y: 85, distance: 151.5
click at [262, 85] on div "Back Step 60 of 60 West Norfolk Tourism Ambassadors Course [GEOGRAPHIC_DATA] To…" at bounding box center [347, 53] width 197 height 432
copy div "Time to Explore! There are lots of great online resources to help you in your r…"
click at [470, 195] on div "Back Step 60 of 60 West Norfolk Tourism Ambassadors Course [GEOGRAPHIC_DATA] To…" at bounding box center [347, 53] width 350 height 432
click at [259, 259] on span "Back" at bounding box center [261, 261] width 8 height 5
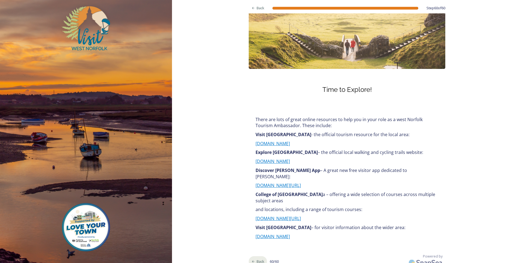
scroll to position [0, 0]
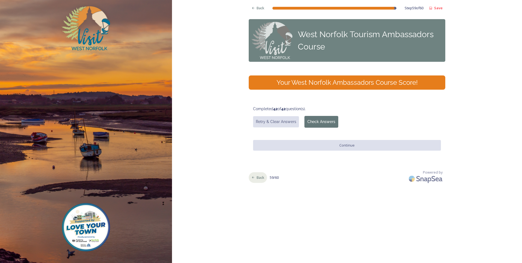
click at [260, 178] on span "Back" at bounding box center [261, 177] width 8 height 5
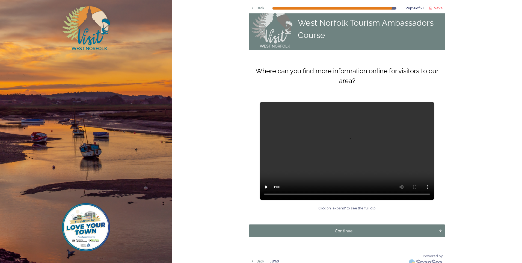
scroll to position [17, 0]
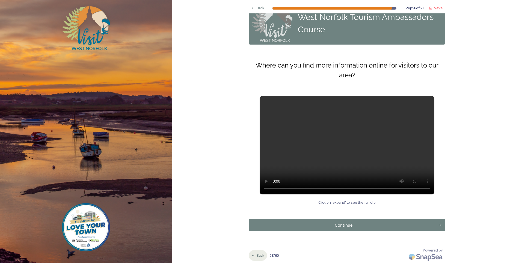
click at [259, 256] on span "Back" at bounding box center [261, 255] width 8 height 5
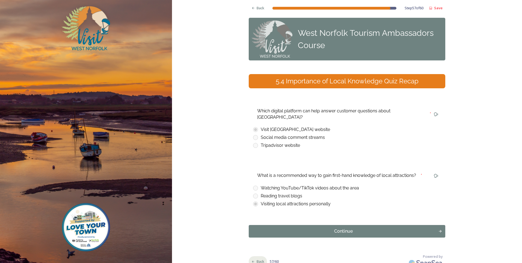
click at [257, 259] on span "Back" at bounding box center [261, 261] width 8 height 5
